Goal: Task Accomplishment & Management: Use online tool/utility

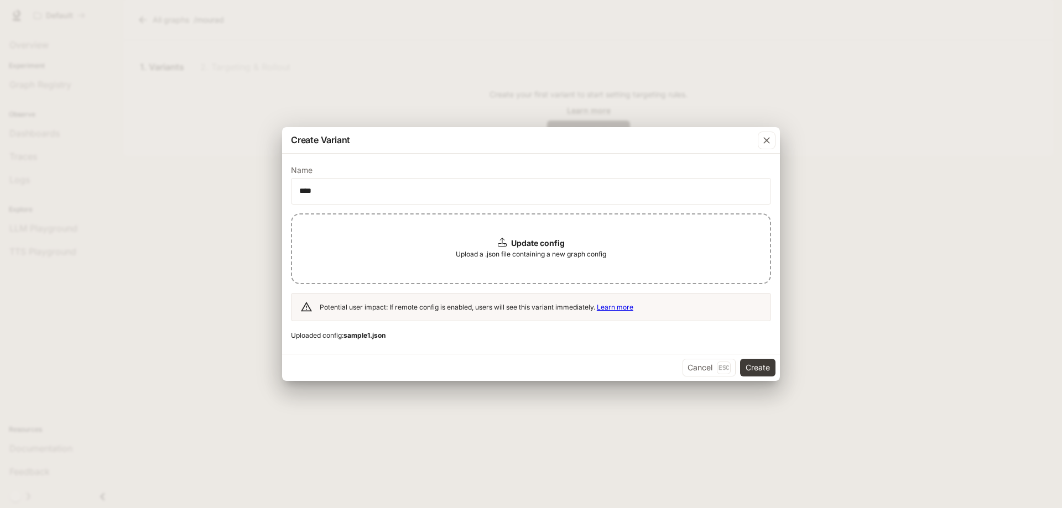
click at [529, 249] on span "Upload a .json file containing a new graph config" at bounding box center [531, 254] width 150 height 11
click at [739, 361] on div "Cancel Esc Create" at bounding box center [531, 367] width 498 height 27
click at [751, 365] on button "Create" at bounding box center [757, 368] width 35 height 18
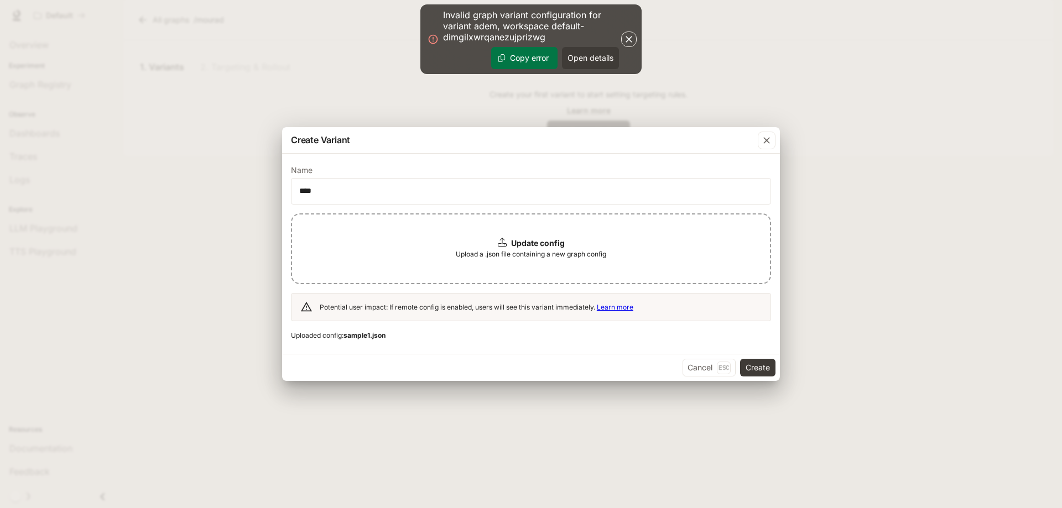
click at [537, 60] on button "Copy error" at bounding box center [524, 58] width 66 height 22
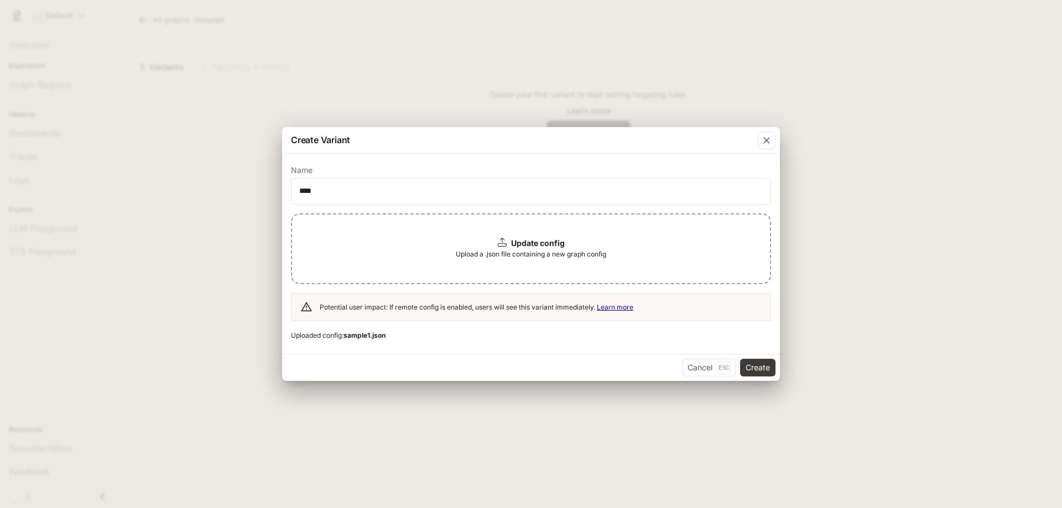
click at [528, 247] on b "Update config" at bounding box center [538, 242] width 54 height 9
click at [691, 371] on button "Cancel Esc" at bounding box center [709, 368] width 53 height 18
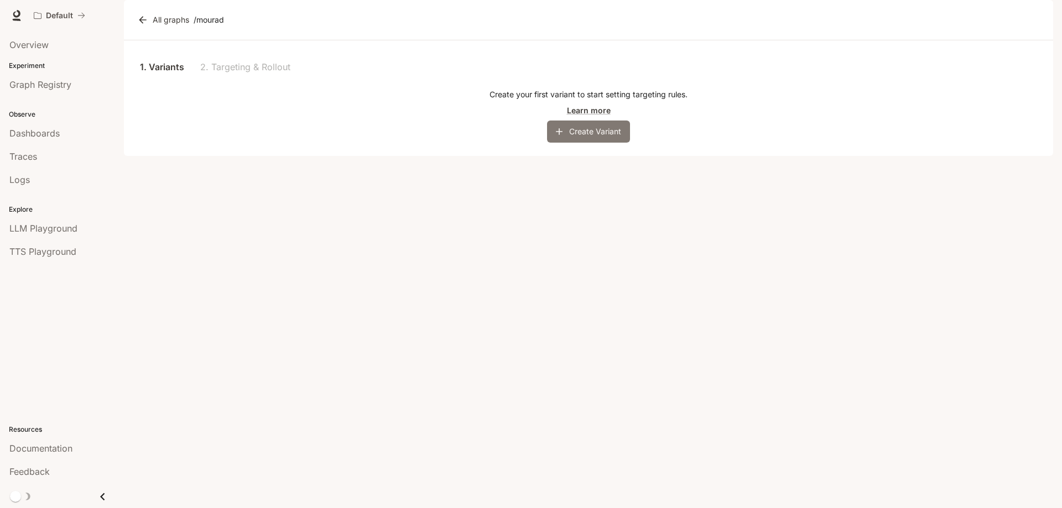
click at [594, 143] on button "Create Variant" at bounding box center [588, 132] width 83 height 22
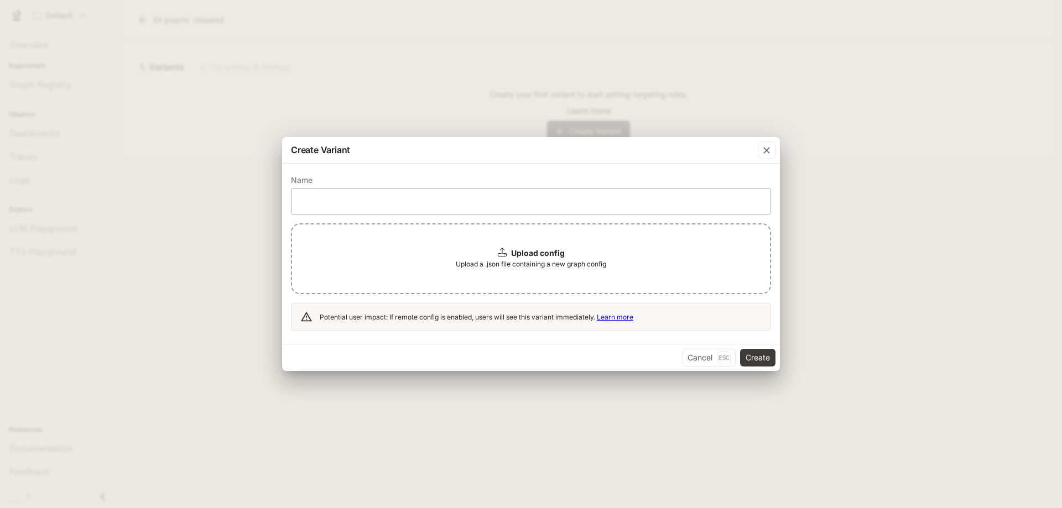
click at [392, 189] on div "​" at bounding box center [531, 201] width 480 height 27
type input "****"
click at [534, 256] on b "Upload config" at bounding box center [538, 252] width 54 height 9
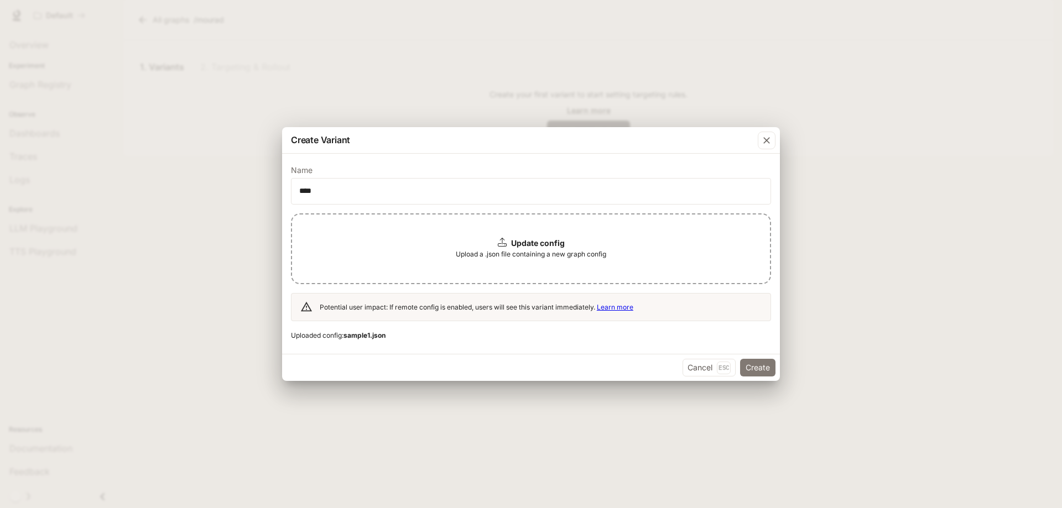
click at [747, 367] on button "Create" at bounding box center [757, 368] width 35 height 18
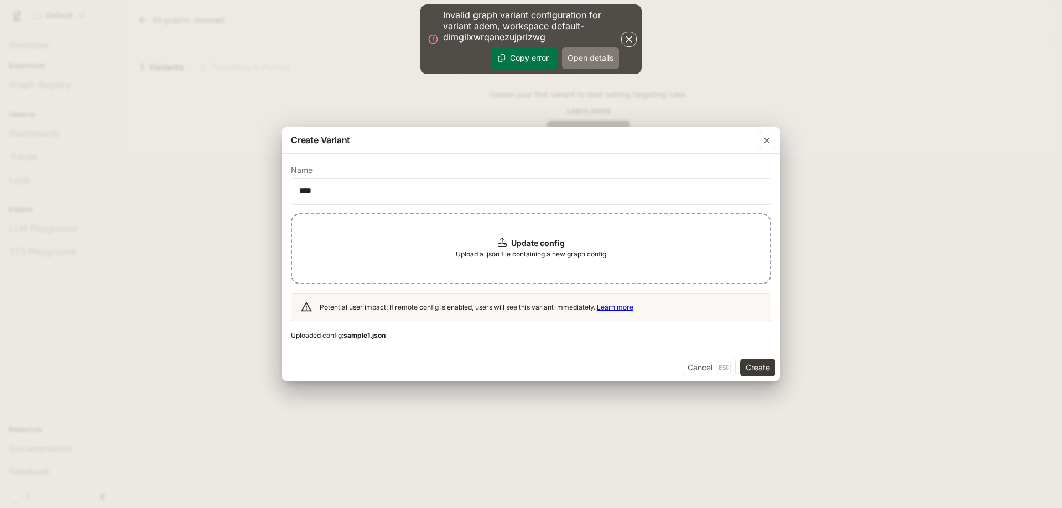
click at [588, 63] on button "Open details" at bounding box center [590, 58] width 57 height 22
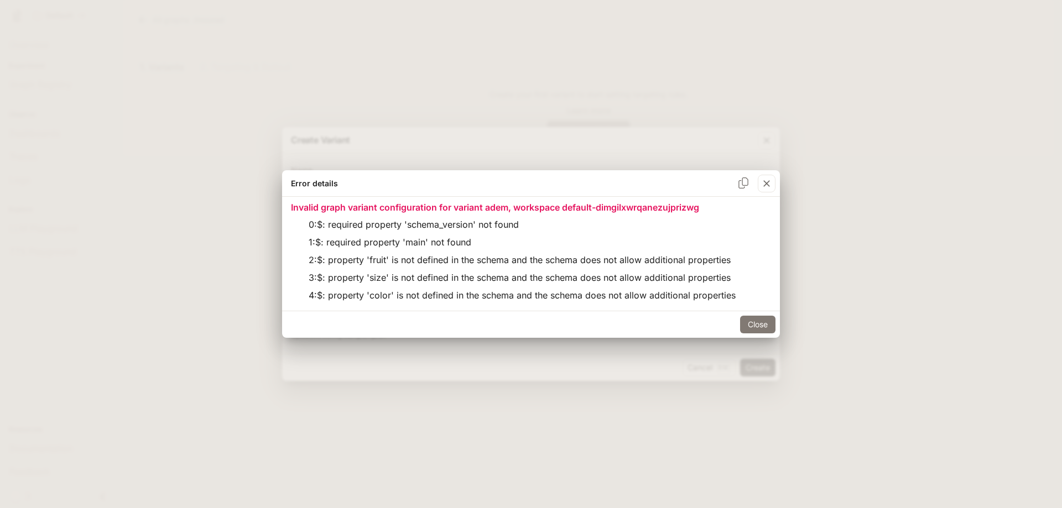
click at [761, 319] on button "Close" at bounding box center [757, 325] width 35 height 18
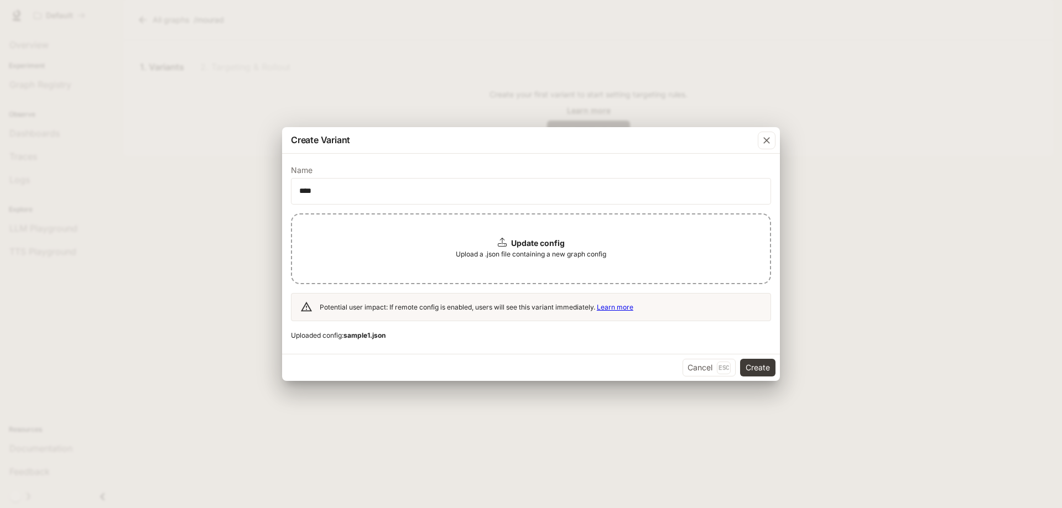
click at [545, 248] on p "Update config" at bounding box center [538, 243] width 54 height 11
click at [484, 269] on div "Update config Upload a .json file containing a new graph config" at bounding box center [531, 249] width 480 height 71
click at [764, 365] on button "Create" at bounding box center [757, 368] width 35 height 18
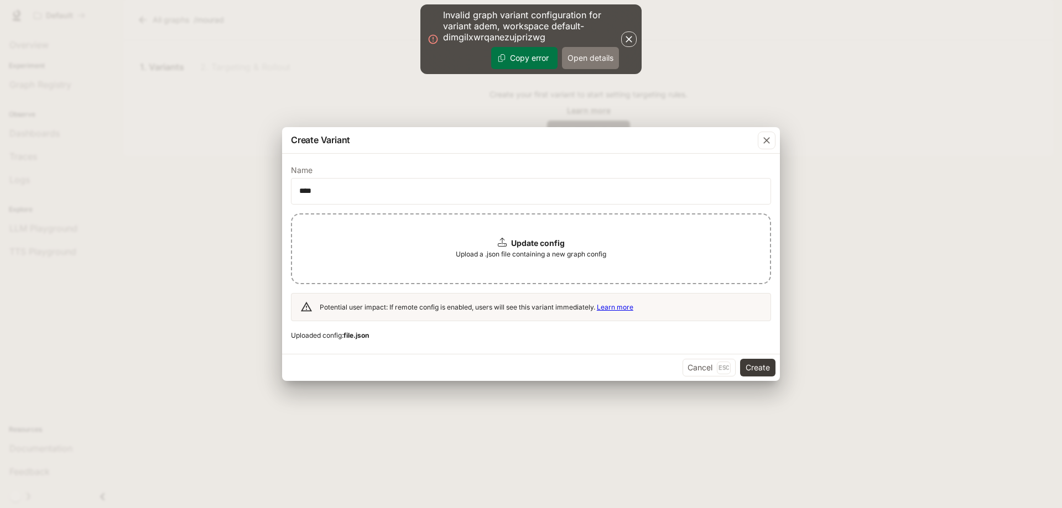
click at [586, 59] on button "Open details" at bounding box center [590, 58] width 57 height 22
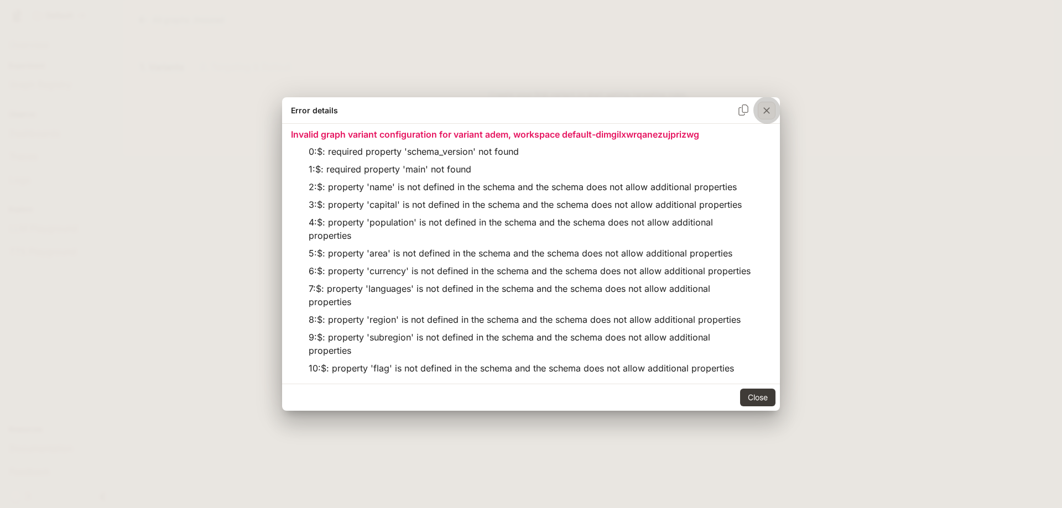
click at [767, 107] on icon "button" at bounding box center [766, 110] width 7 height 7
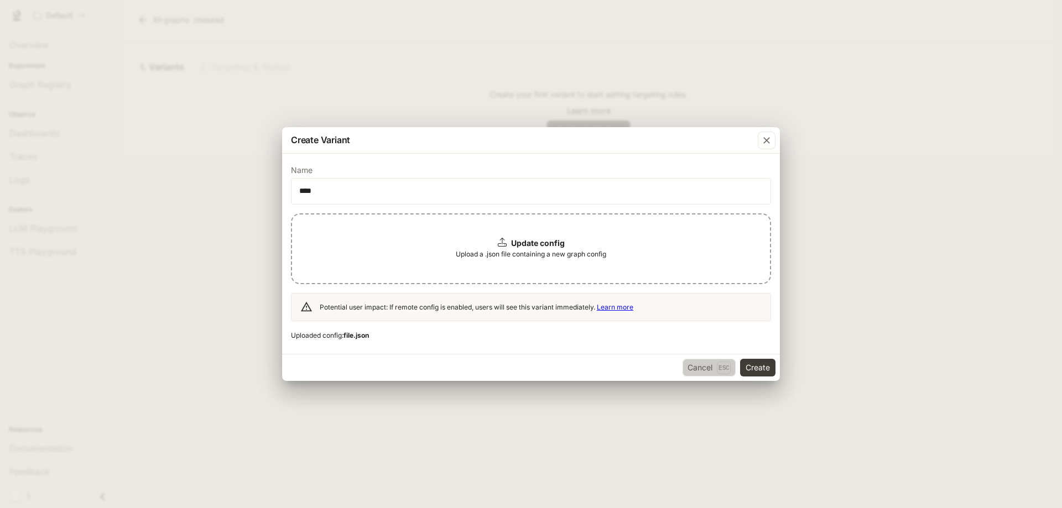
drag, startPoint x: 708, startPoint y: 368, endPoint x: 617, endPoint y: 341, distance: 94.7
click at [620, 342] on div "Create Variant Name **** ​ Update config Upload a .json file containing a new g…" at bounding box center [531, 254] width 498 height 254
click at [616, 309] on link "Learn more" at bounding box center [615, 307] width 37 height 8
click at [525, 249] on span "Upload a .json file containing a new graph config" at bounding box center [531, 254] width 150 height 11
click at [757, 368] on button "Create" at bounding box center [757, 368] width 35 height 18
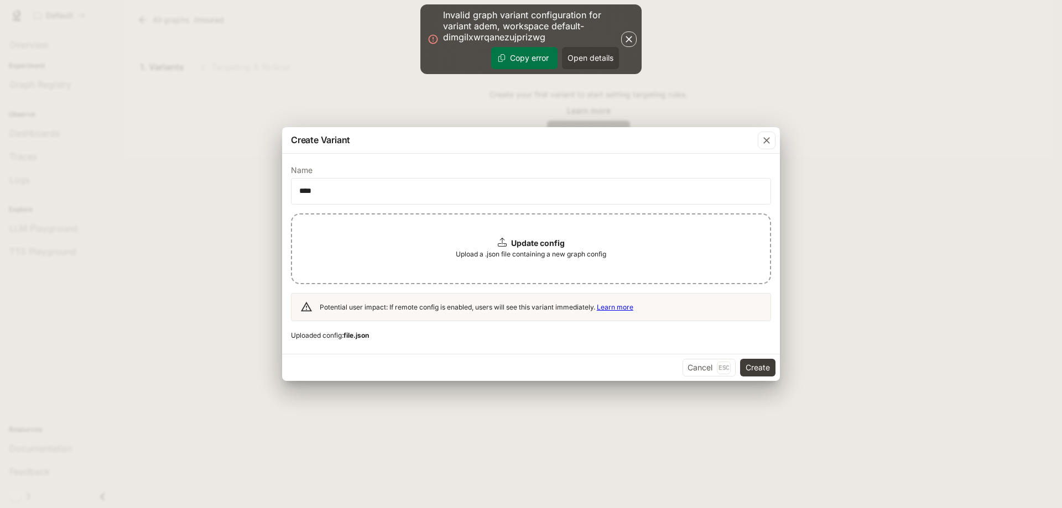
click at [625, 37] on icon "button" at bounding box center [629, 39] width 11 height 11
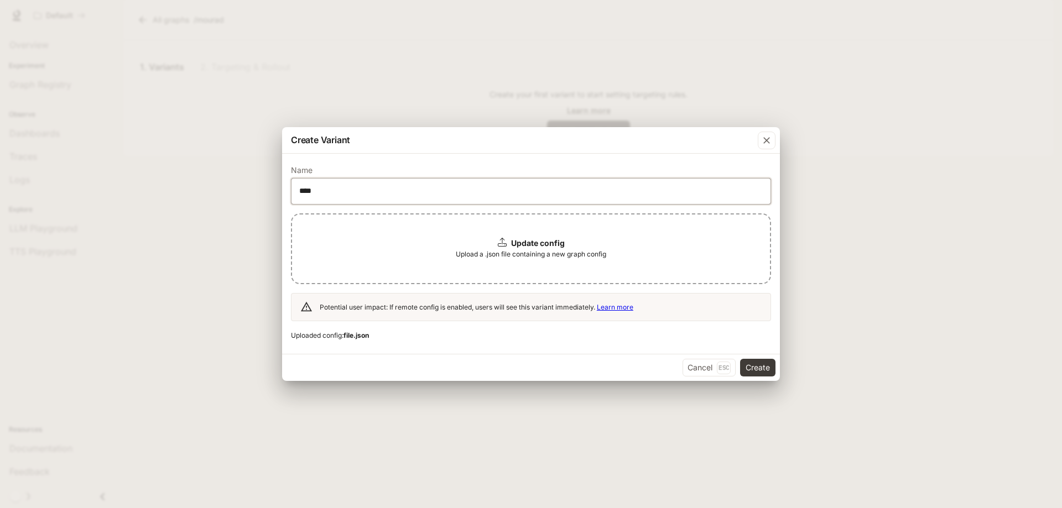
click at [578, 191] on input "****" at bounding box center [531, 191] width 479 height 11
click at [497, 233] on div "Update config Upload a .json file containing a new graph config" at bounding box center [531, 249] width 480 height 71
click at [360, 334] on b "file.json" at bounding box center [356, 335] width 25 height 8
click at [749, 367] on button "Create" at bounding box center [757, 368] width 35 height 18
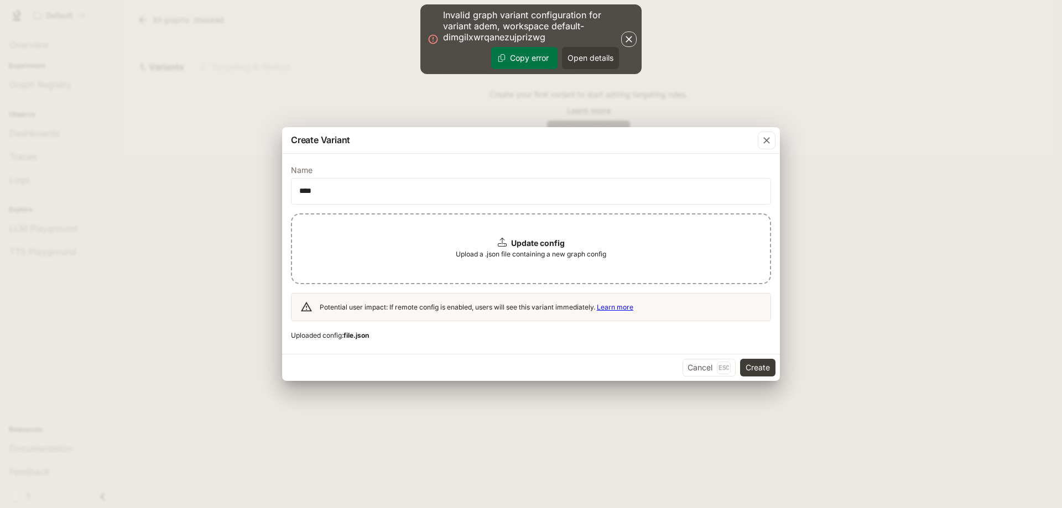
click at [535, 62] on button "Copy error" at bounding box center [524, 58] width 66 height 22
click at [763, 370] on button "Create" at bounding box center [757, 368] width 35 height 18
click at [589, 68] on button "Open details" at bounding box center [590, 58] width 57 height 22
